Goal: Task Accomplishment & Management: Use online tool/utility

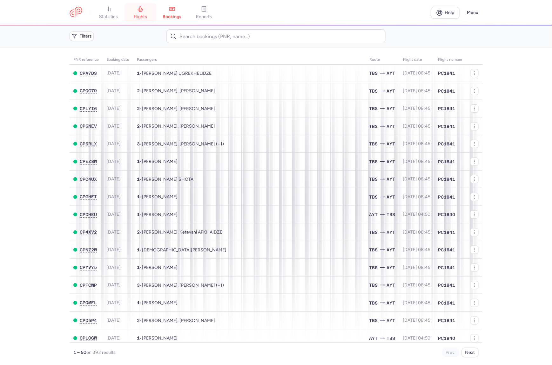
click at [139, 12] on link "flights" at bounding box center [141, 13] width 32 height 14
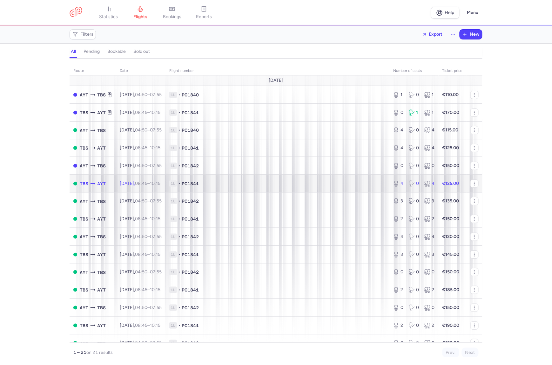
click at [137, 183] on span "Wed, 13 Aug, 08:45 – 10:15 +0" at bounding box center [140, 183] width 41 height 5
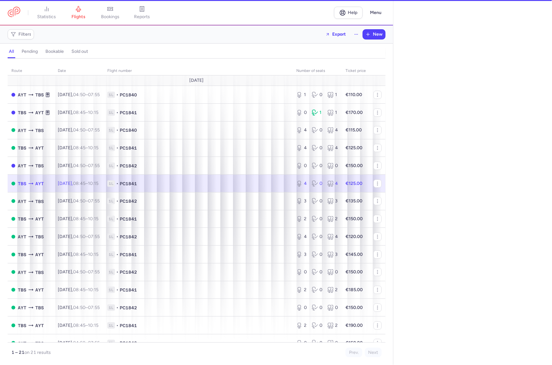
select select "hours"
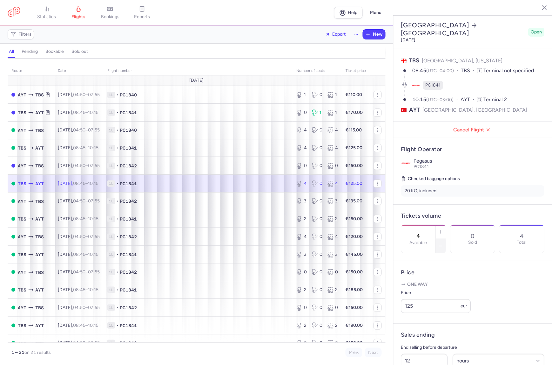
click at [444, 243] on icon "button" at bounding box center [441, 245] width 5 height 5
type input "2"
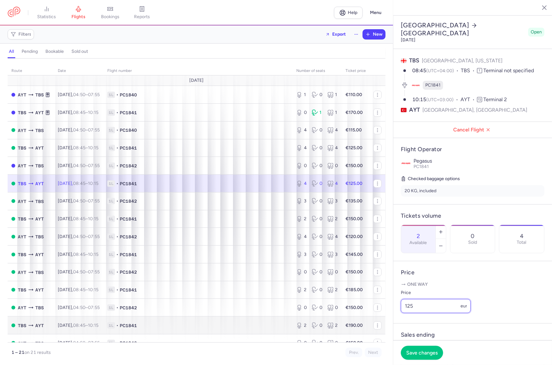
drag, startPoint x: 418, startPoint y: 314, endPoint x: 344, endPoint y: 323, distance: 75.2
click at [344, 323] on div "statistics flights bookings reports Help Menu Filters Export New all pending bo…" at bounding box center [276, 182] width 552 height 365
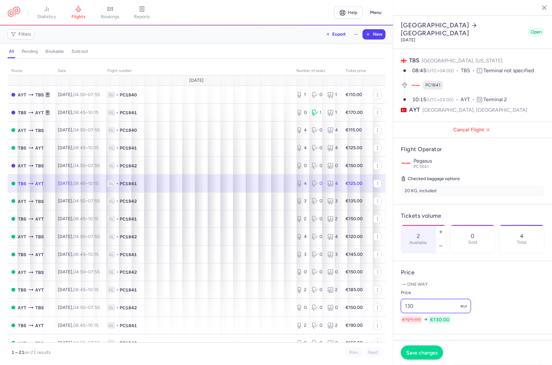
type input "130"
click at [424, 355] on button "Save changes" at bounding box center [422, 352] width 42 height 14
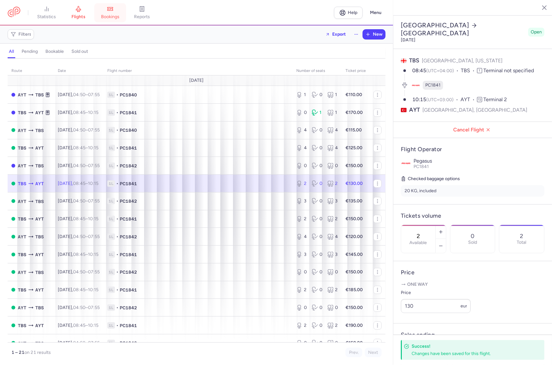
click at [114, 14] on span "bookings" at bounding box center [110, 17] width 18 height 6
